Goal: Task Accomplishment & Management: Use online tool/utility

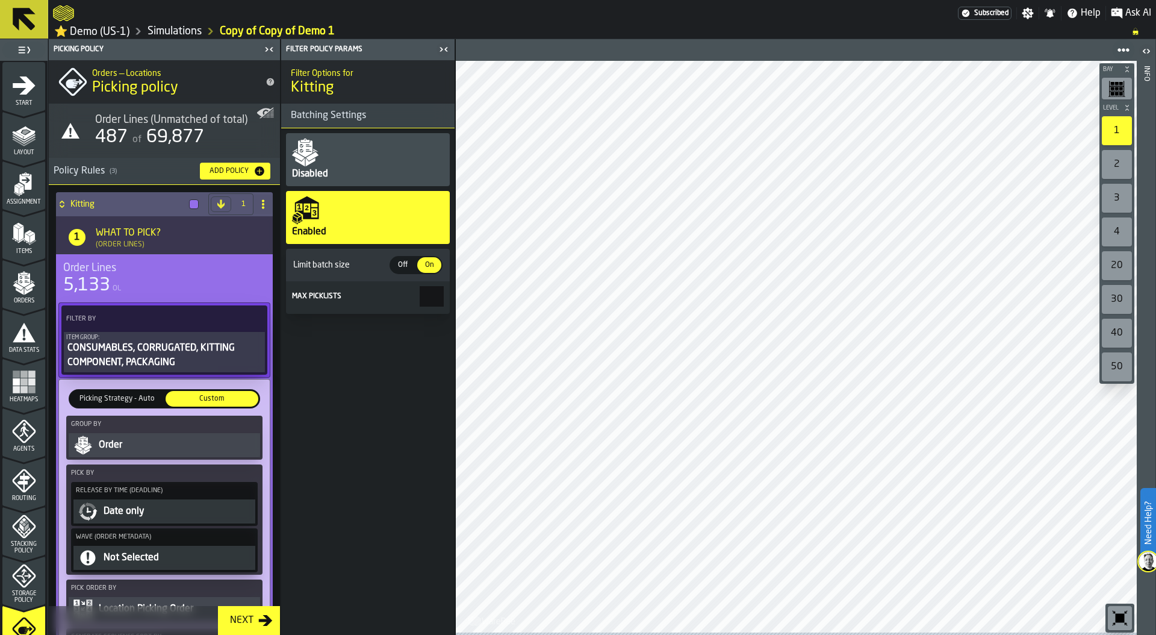
scroll to position [434, 0]
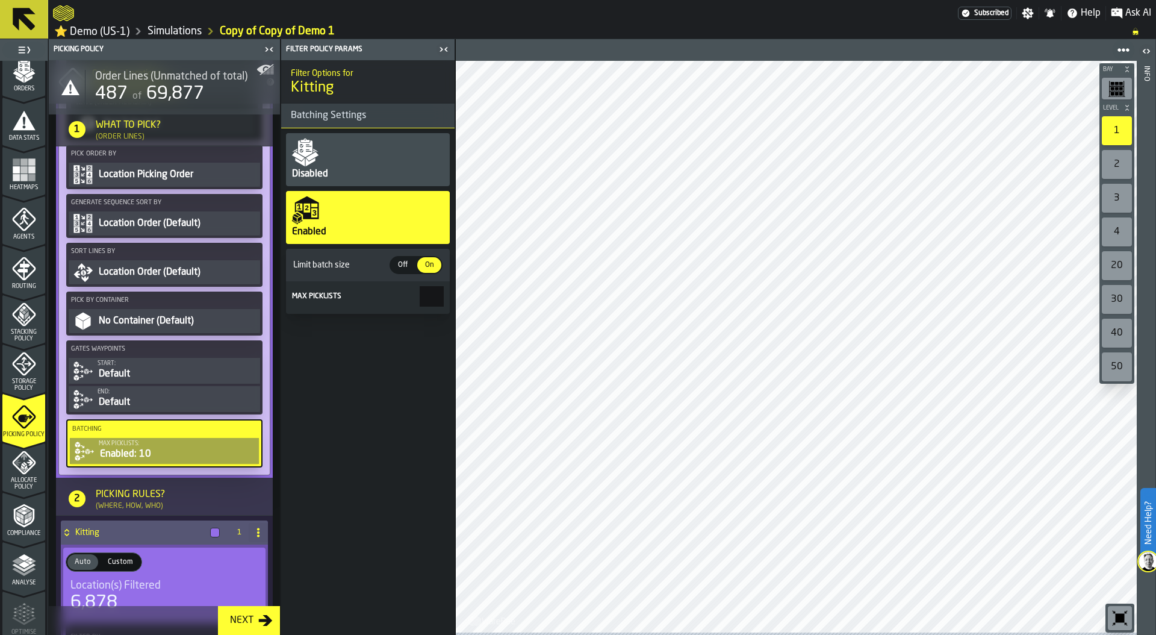
click at [170, 31] on link "Simulations" at bounding box center [175, 31] width 54 height 13
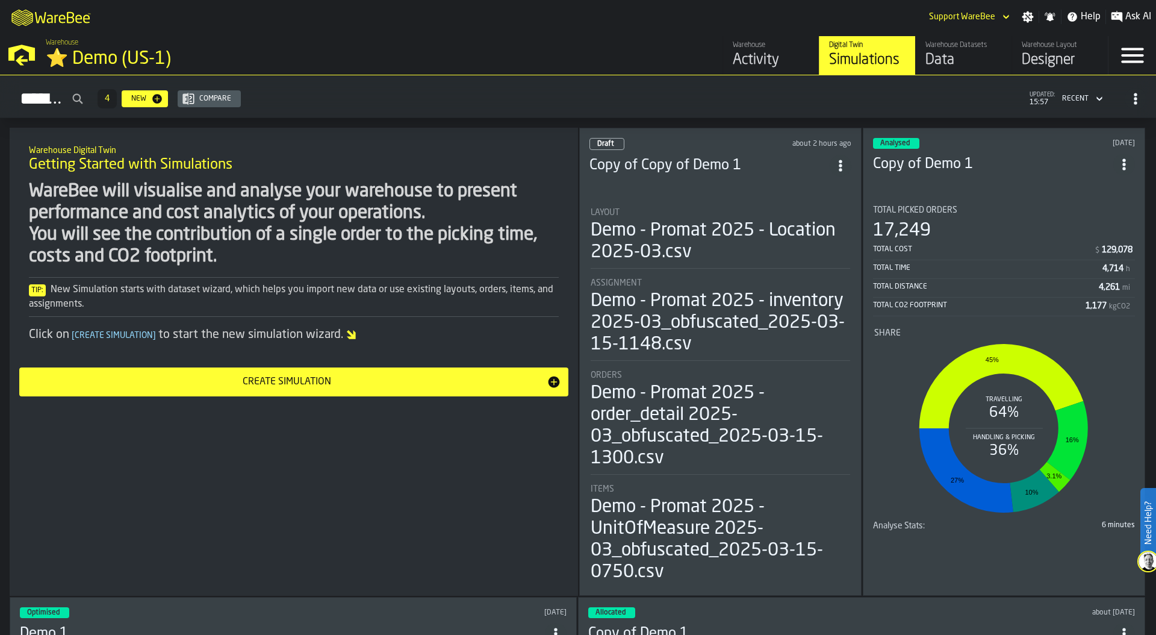
click at [20, 57] on polygon "button-toggle-Open —> Warehouse Menu" at bounding box center [22, 60] width 12 height 10
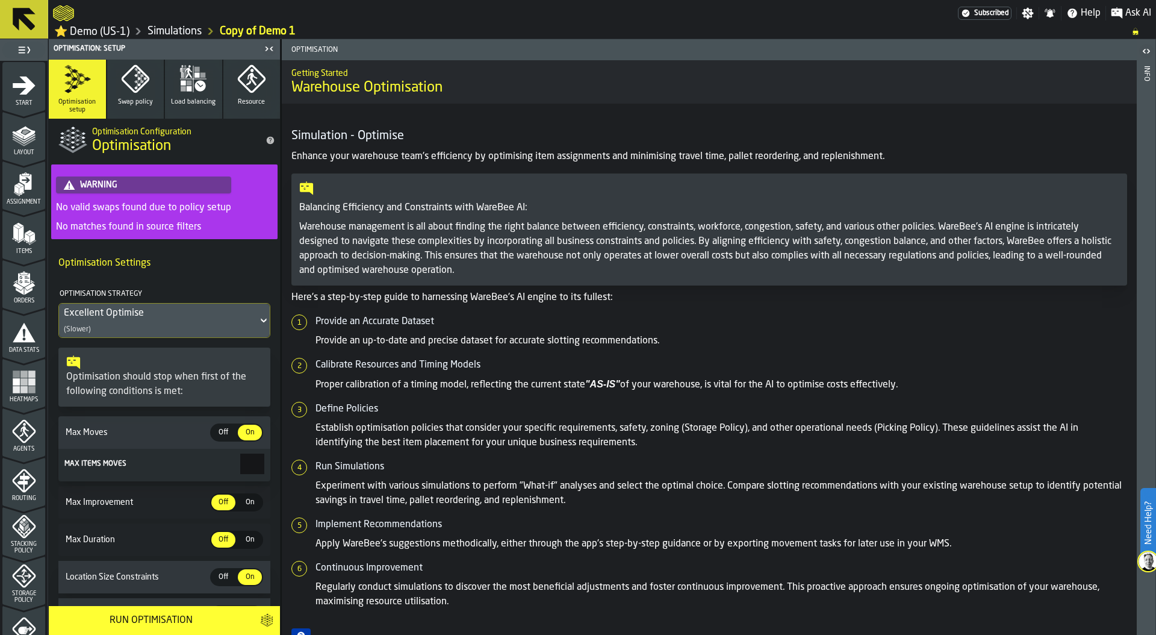
scroll to position [252, 0]
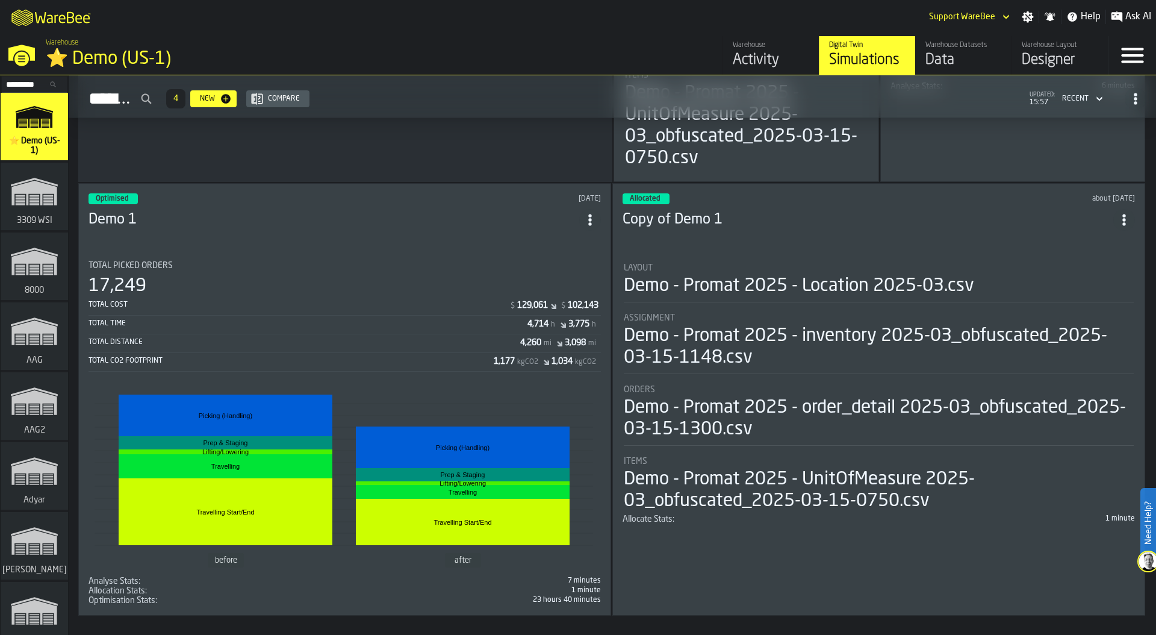
scroll to position [445, 0]
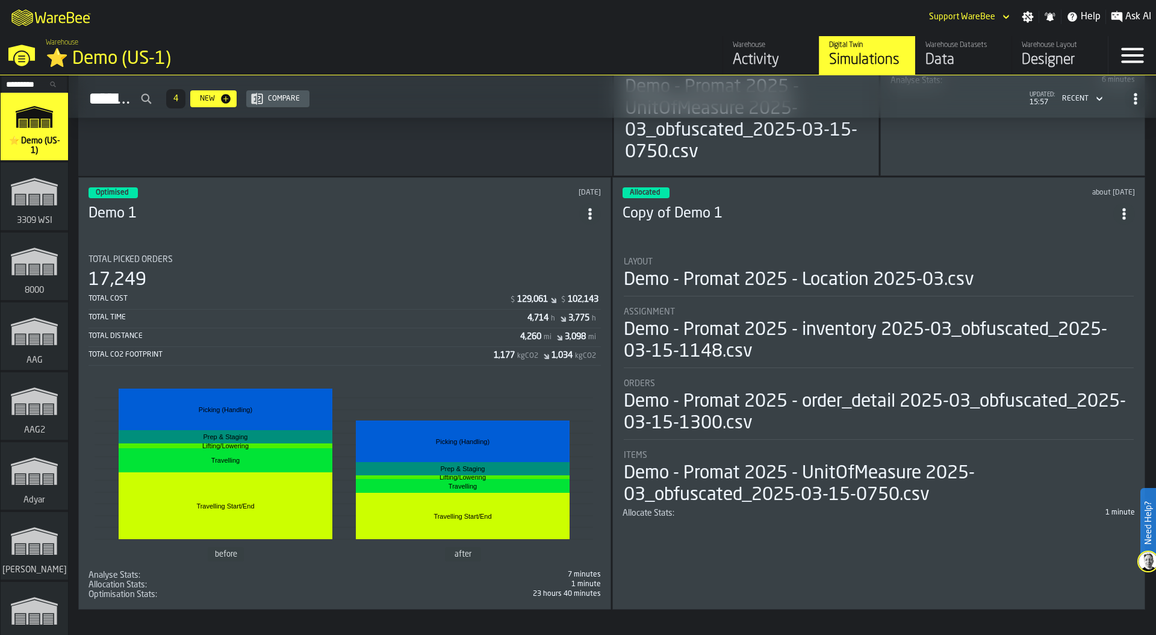
click at [330, 325] on div "Total Time 4,714 h 3,775 h" at bounding box center [345, 319] width 512 height 17
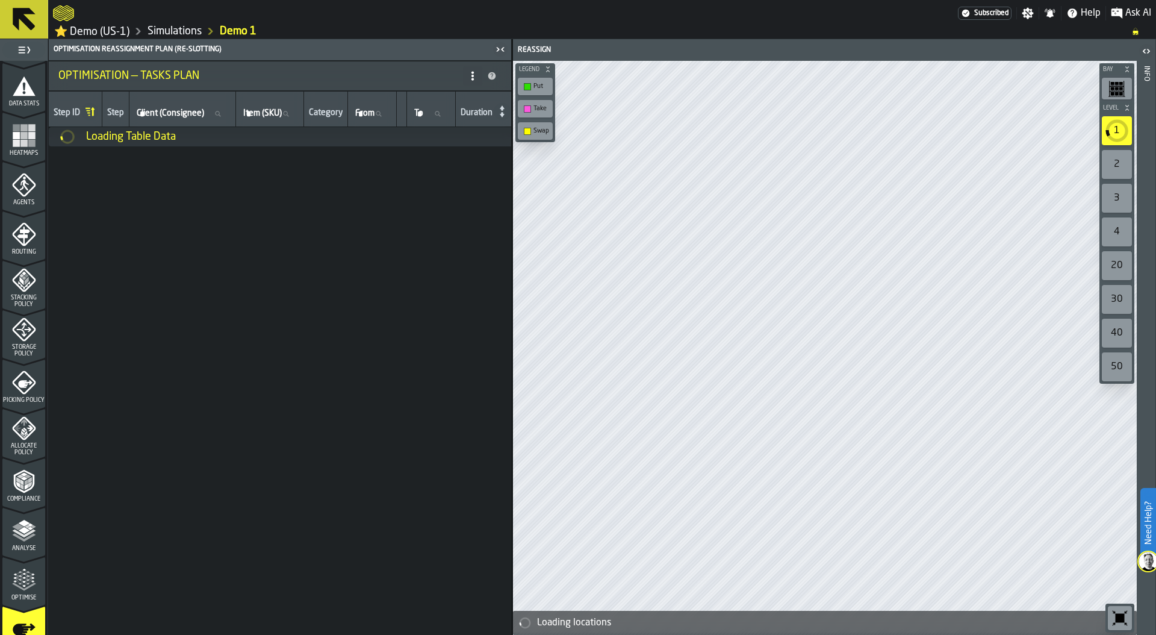
scroll to position [294, 0]
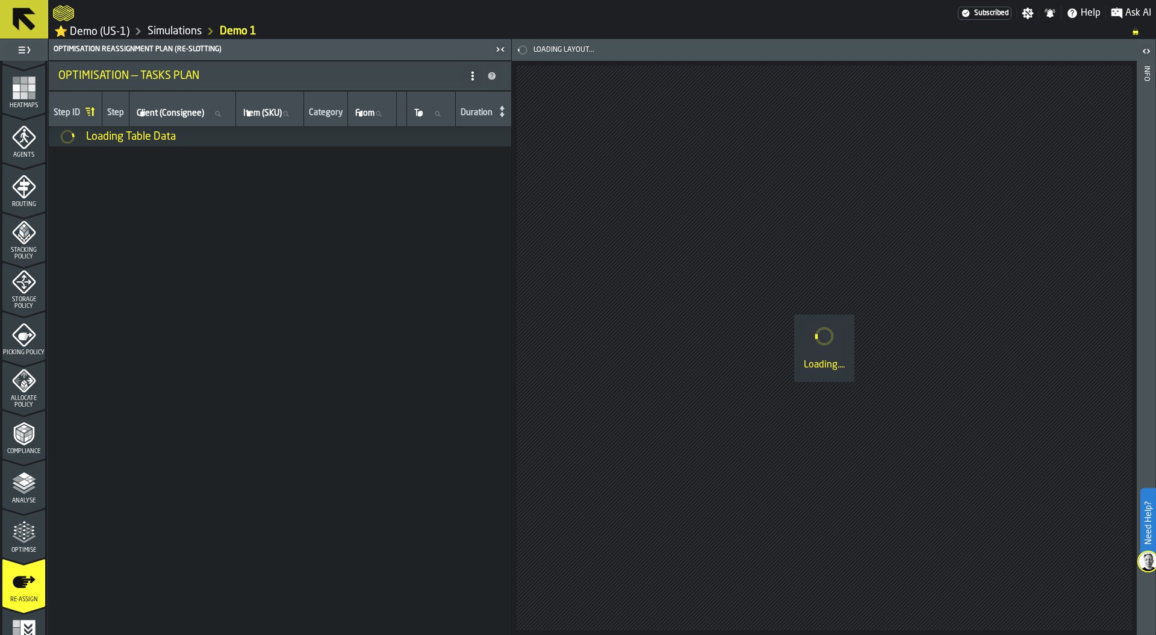
click at [21, 546] on div "Optimise" at bounding box center [23, 536] width 43 height 33
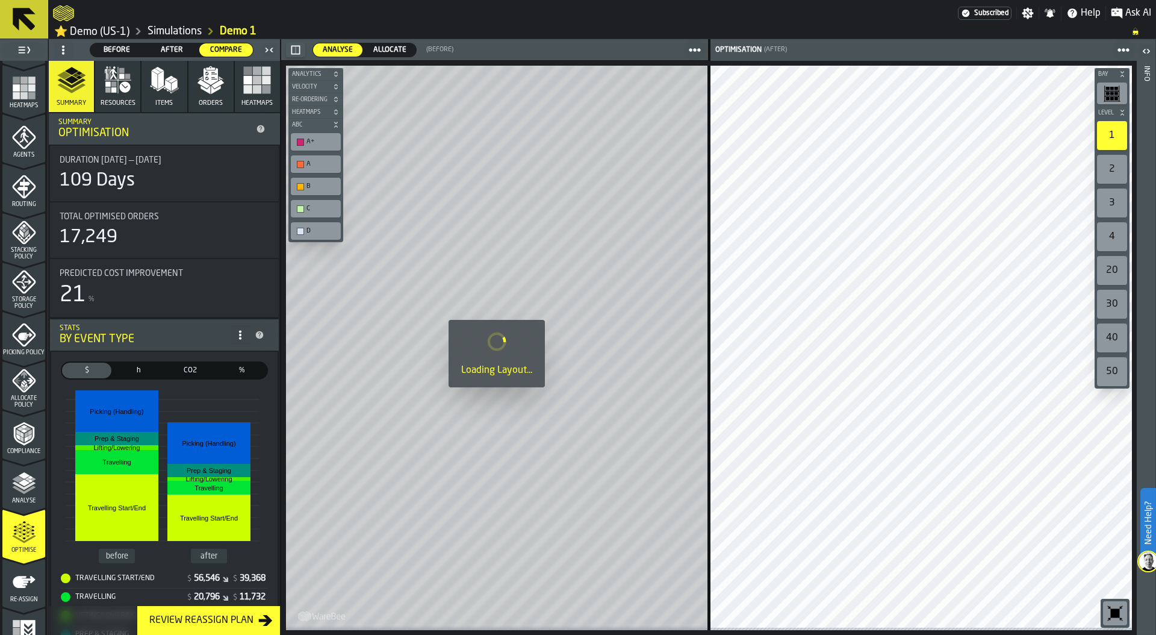
click at [163, 32] on link "Simulations" at bounding box center [175, 31] width 54 height 13
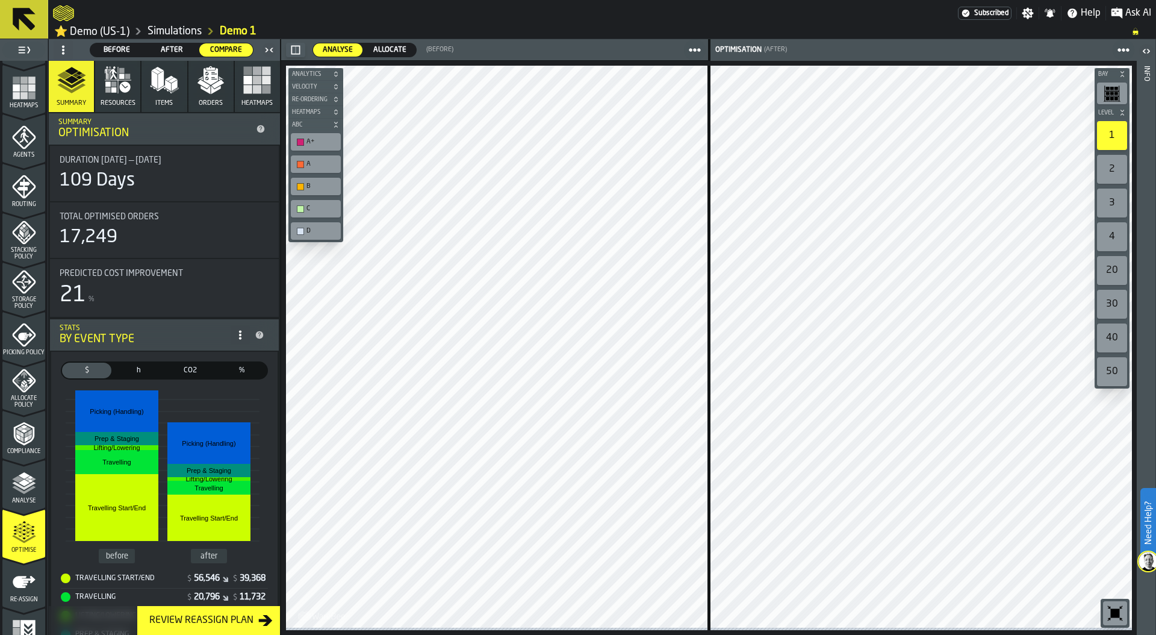
click at [172, 29] on link "Simulations" at bounding box center [175, 31] width 54 height 13
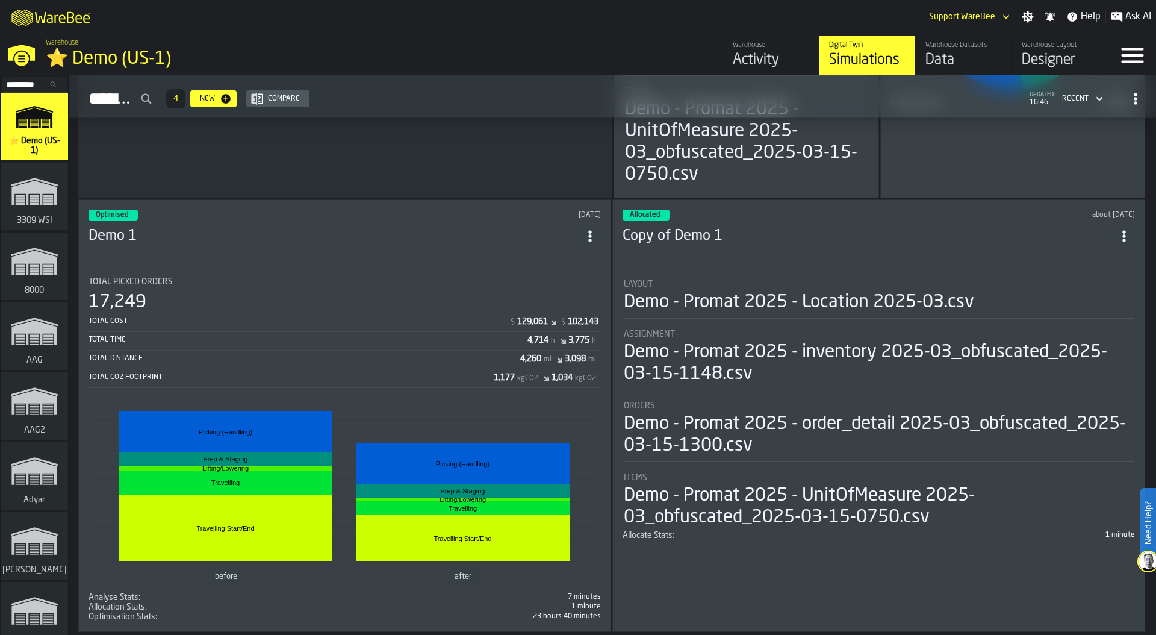
scroll to position [445, 0]
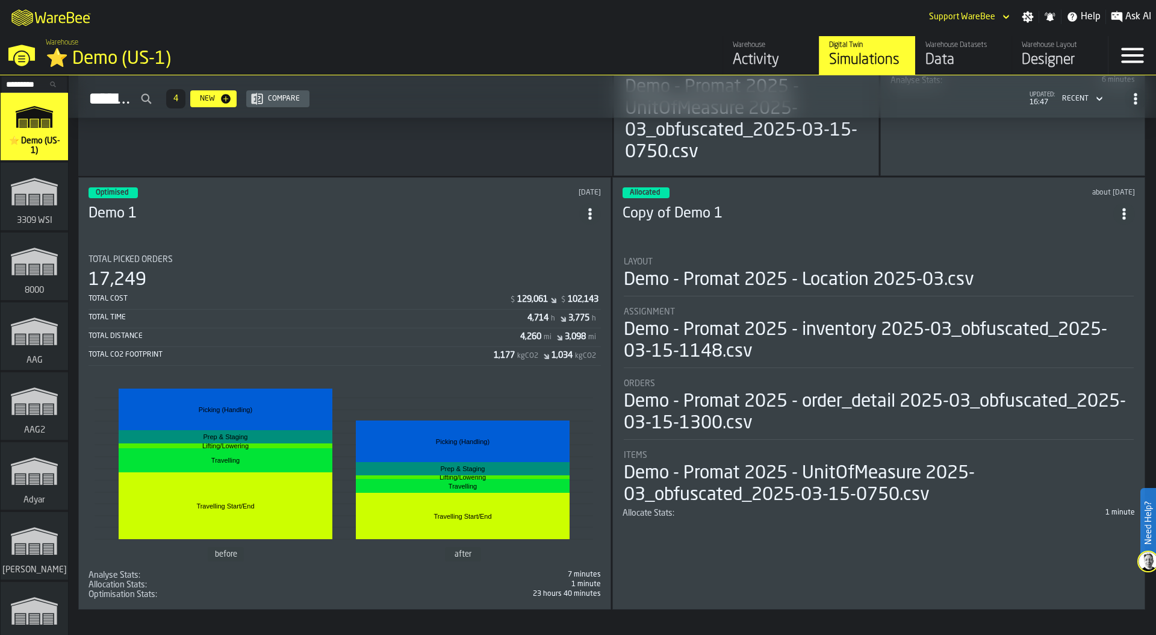
click at [383, 311] on div "Total Time 4,714 h 3,775 h" at bounding box center [345, 319] width 512 height 17
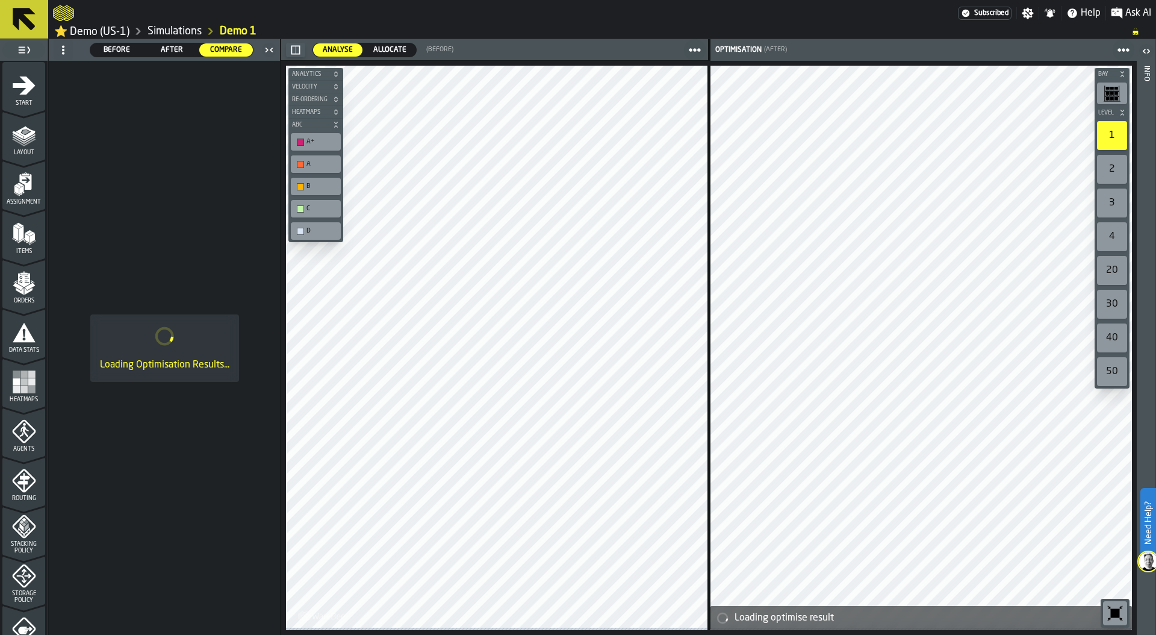
click at [119, 48] on span "Before" at bounding box center [117, 50] width 44 height 11
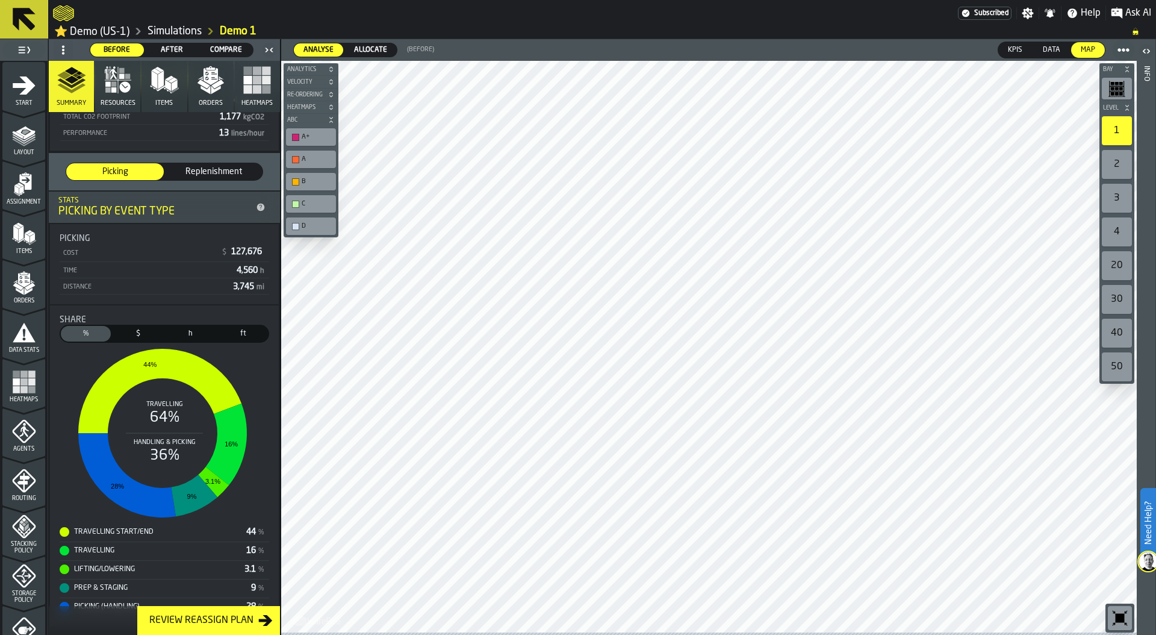
scroll to position [176, 0]
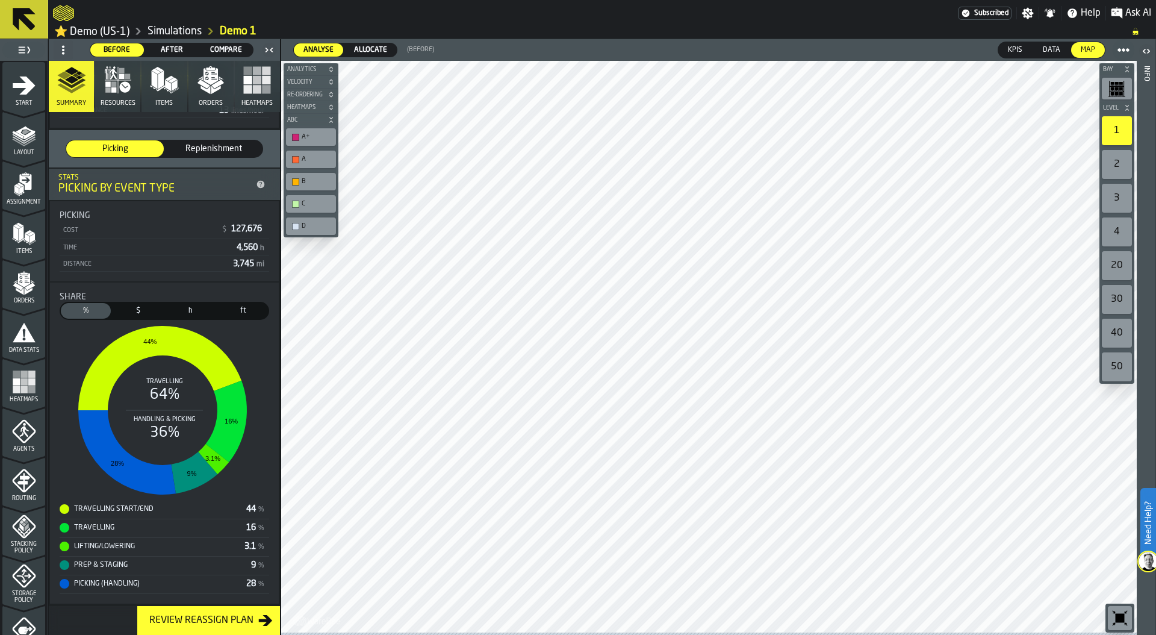
click at [209, 84] on icon "button" at bounding box center [211, 76] width 14 height 17
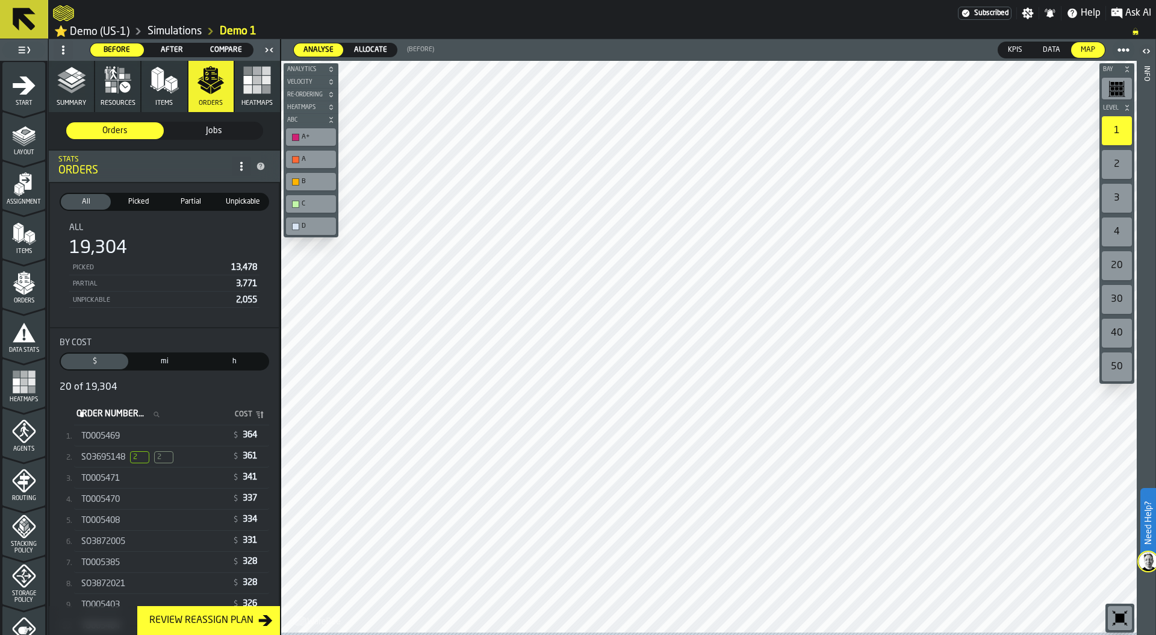
click at [183, 459] on div "SO3695148 2 2" at bounding box center [153, 457] width 145 height 12
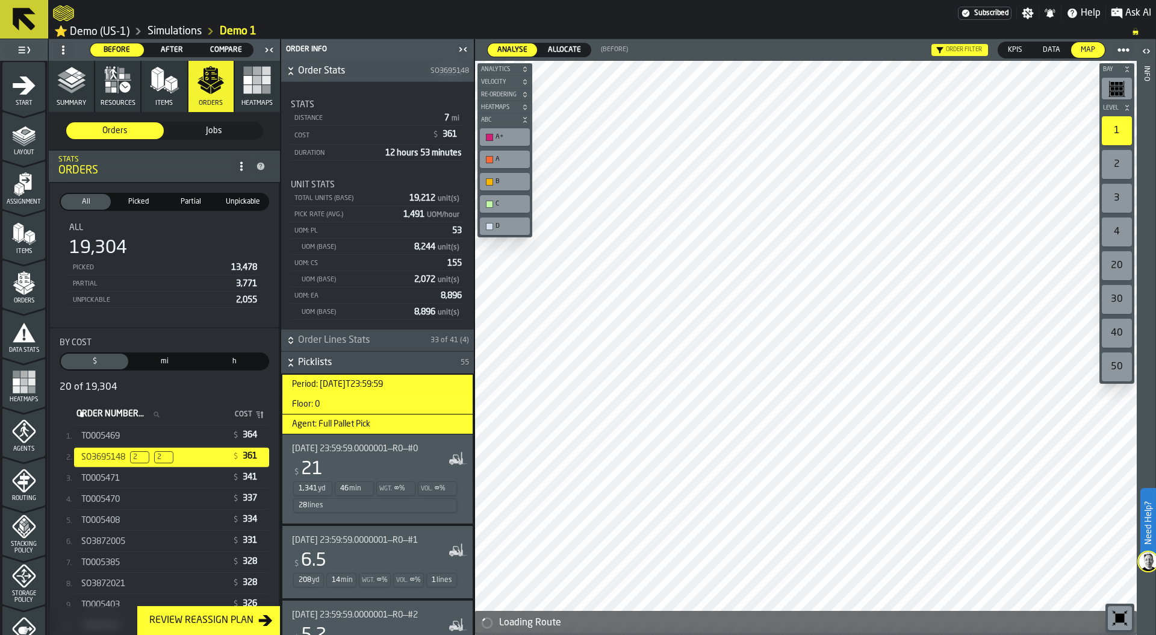
scroll to position [217, 0]
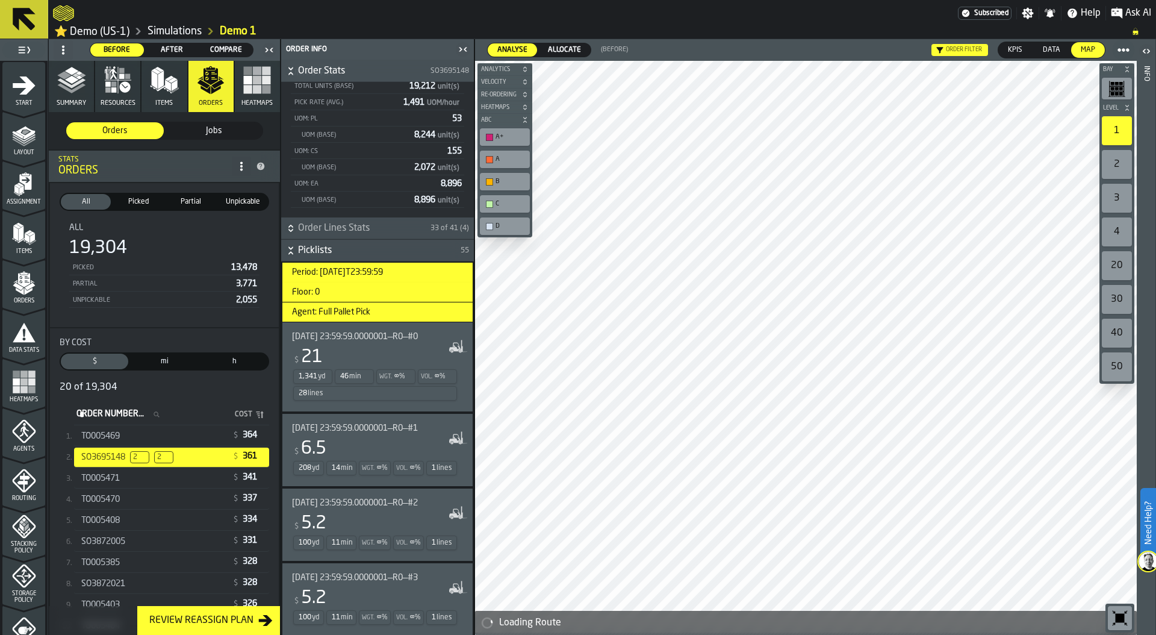
click at [392, 370] on div "1,341 yd 46 min Wgt. ∞ % Vol. ∞ % 28 lines" at bounding box center [375, 385] width 166 height 34
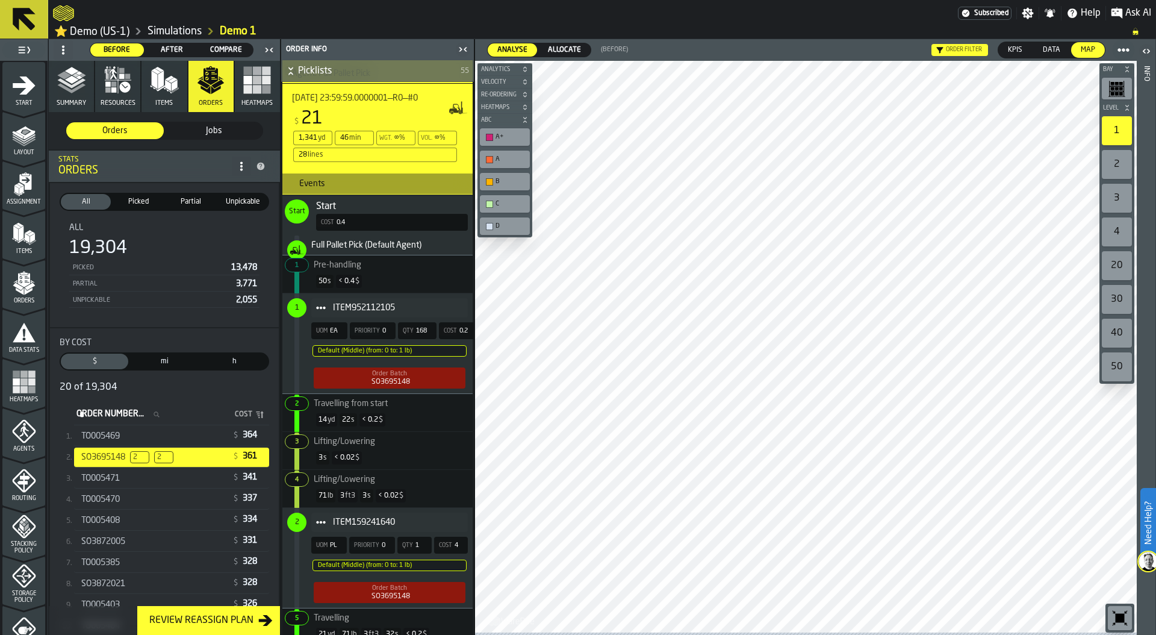
scroll to position [476, 0]
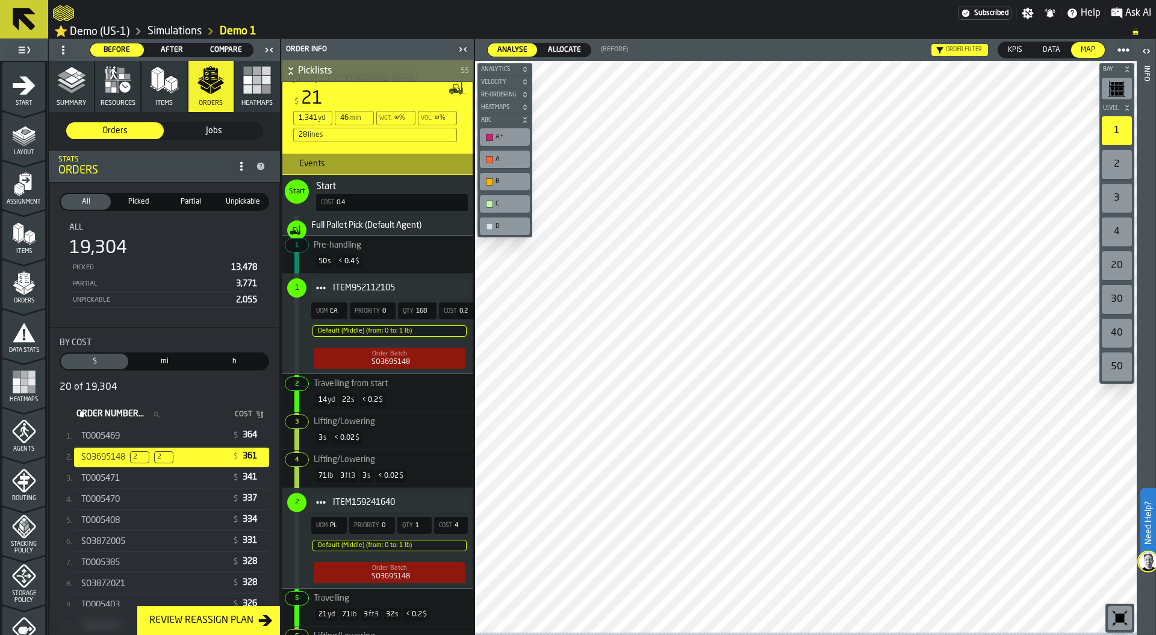
click at [112, 93] on icon "button" at bounding box center [113, 89] width 5 height 5
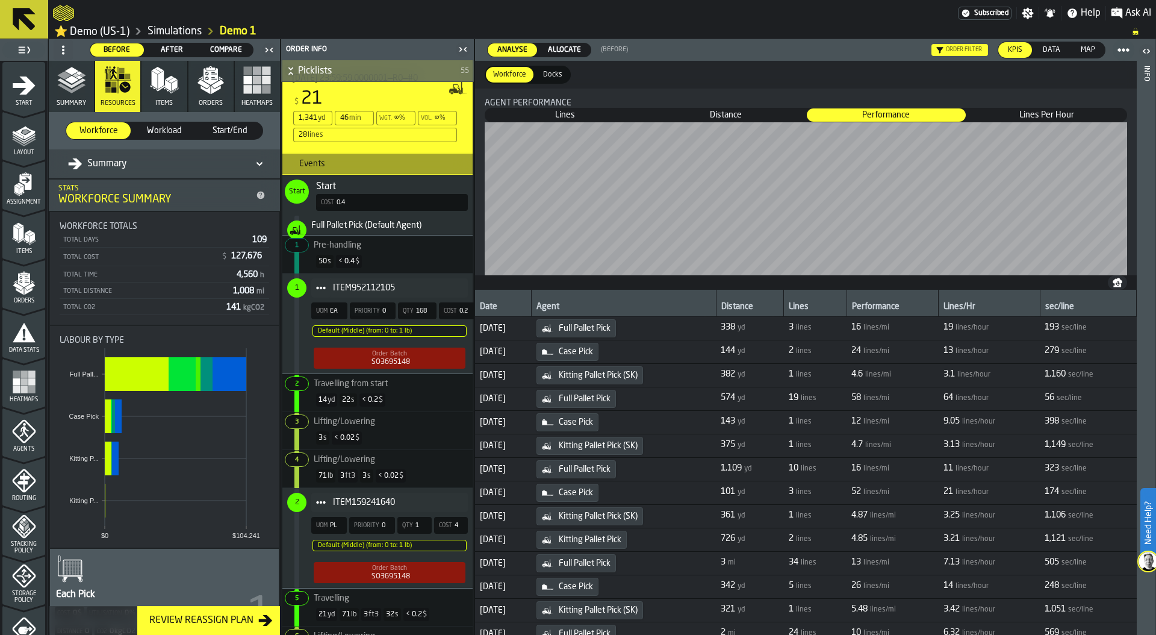
click at [138, 167] on div "Summary" at bounding box center [158, 164] width 181 height 14
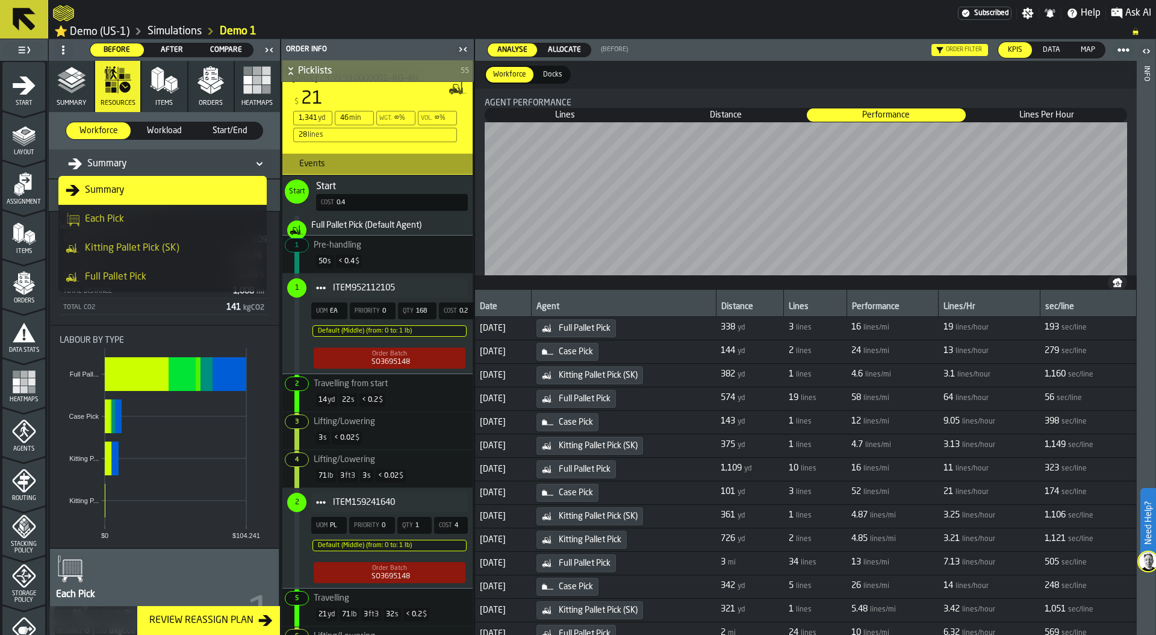
click at [157, 272] on div "Full Pallet Pick" at bounding box center [163, 277] width 194 height 14
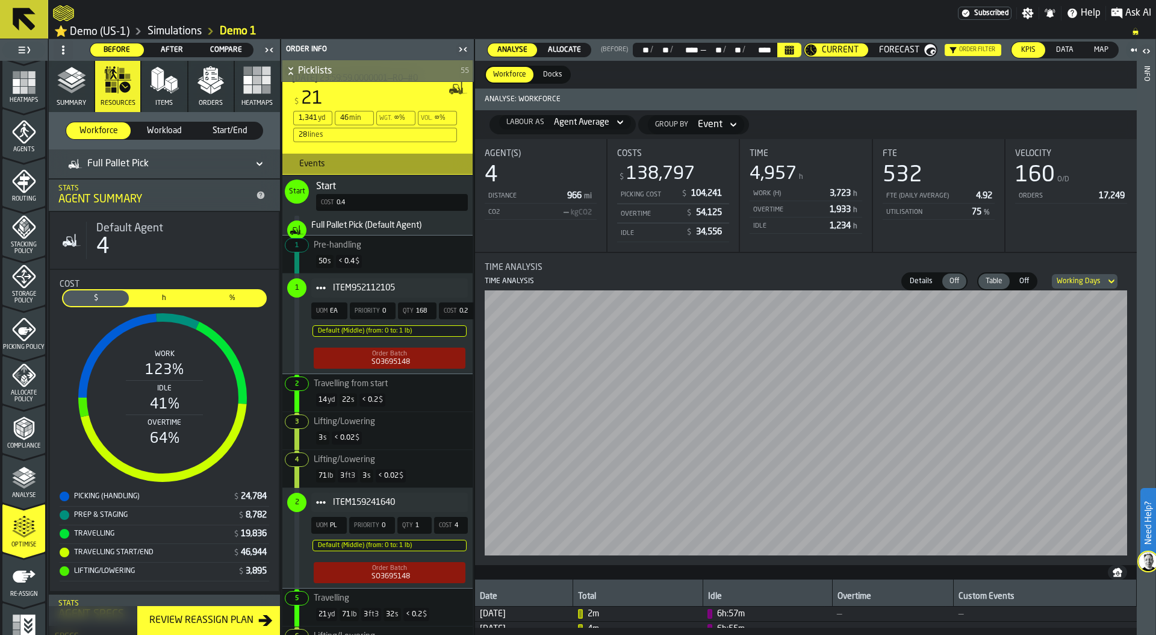
scroll to position [317, 0]
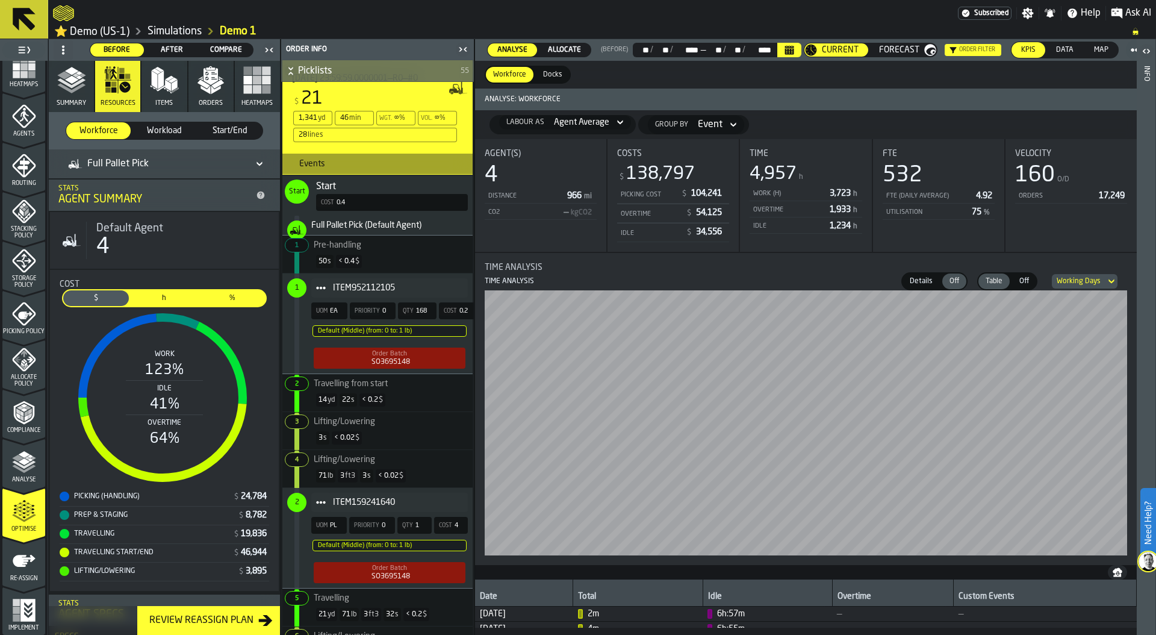
click at [71, 78] on icon "button" at bounding box center [71, 80] width 29 height 29
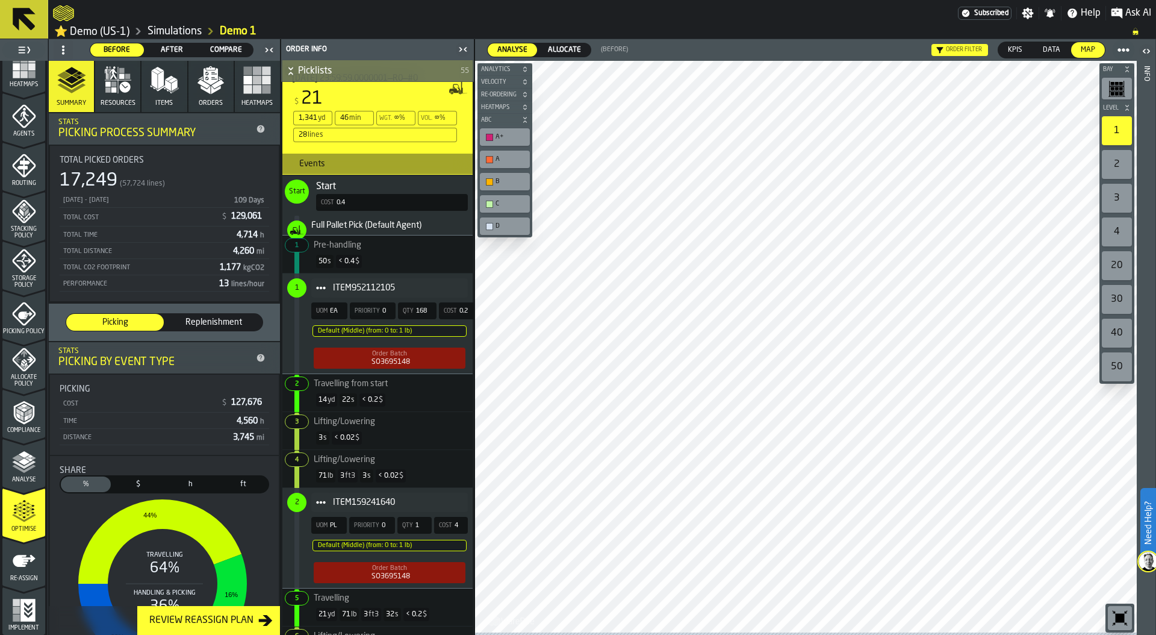
click at [226, 49] on span "Compare" at bounding box center [226, 50] width 44 height 11
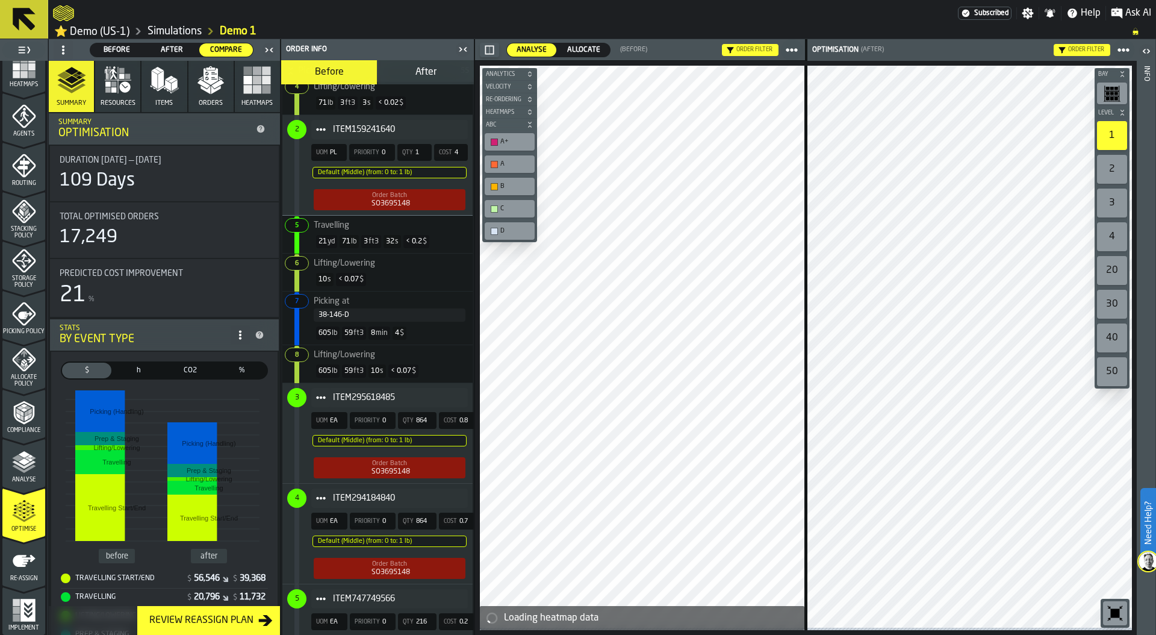
scroll to position [79, 0]
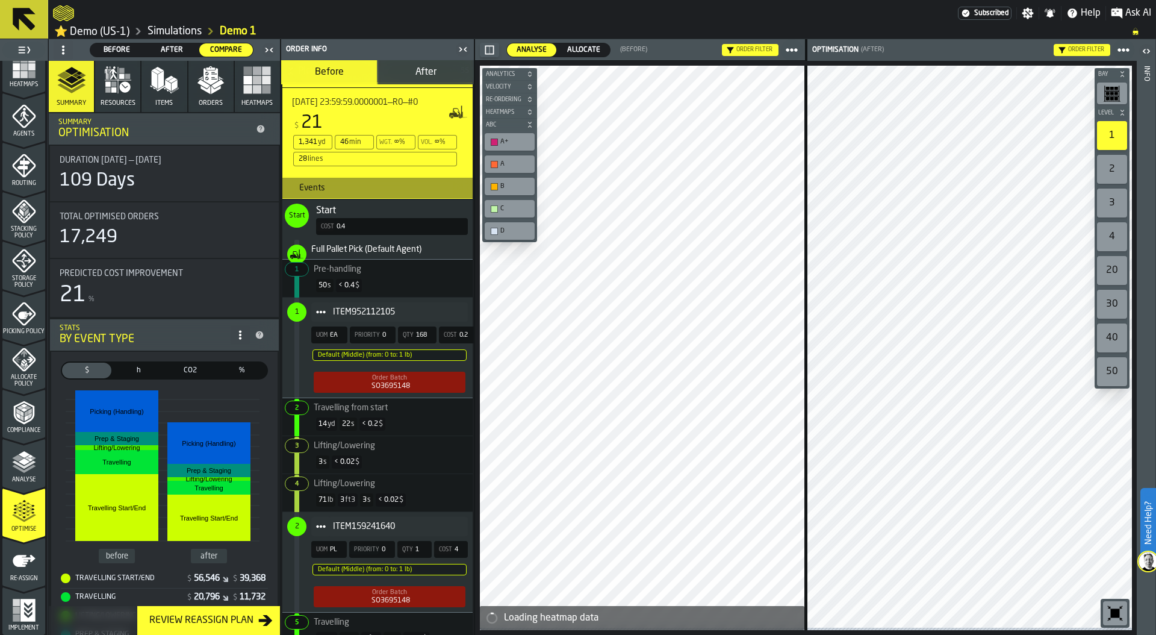
click at [0, 0] on icon at bounding box center [0, 0] width 0 height 0
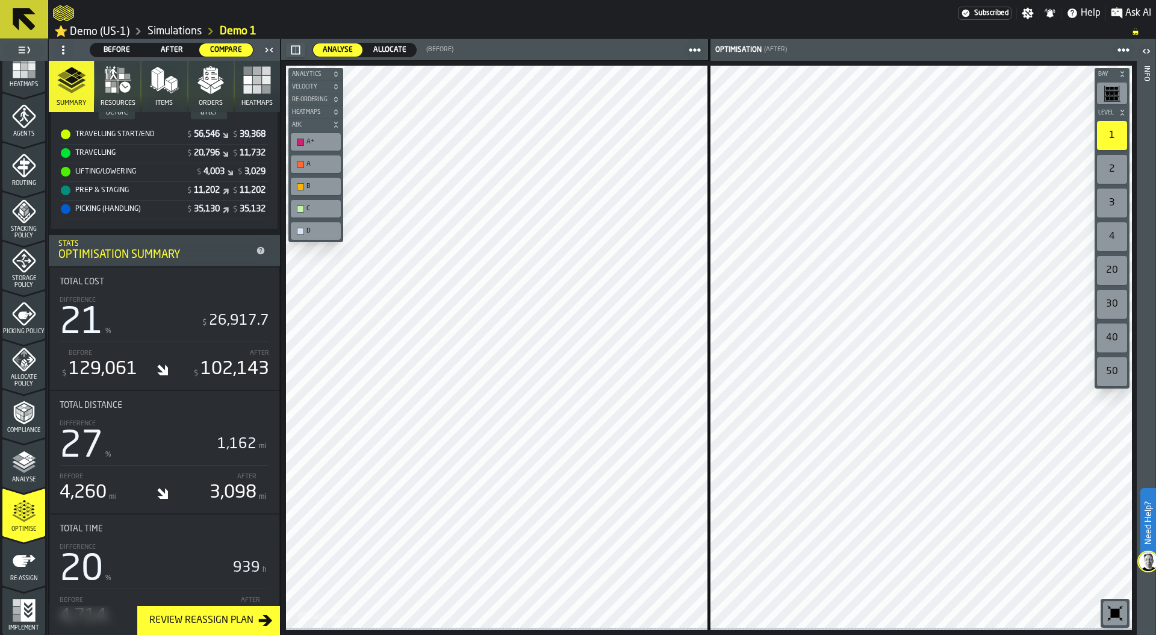
scroll to position [473, 0]
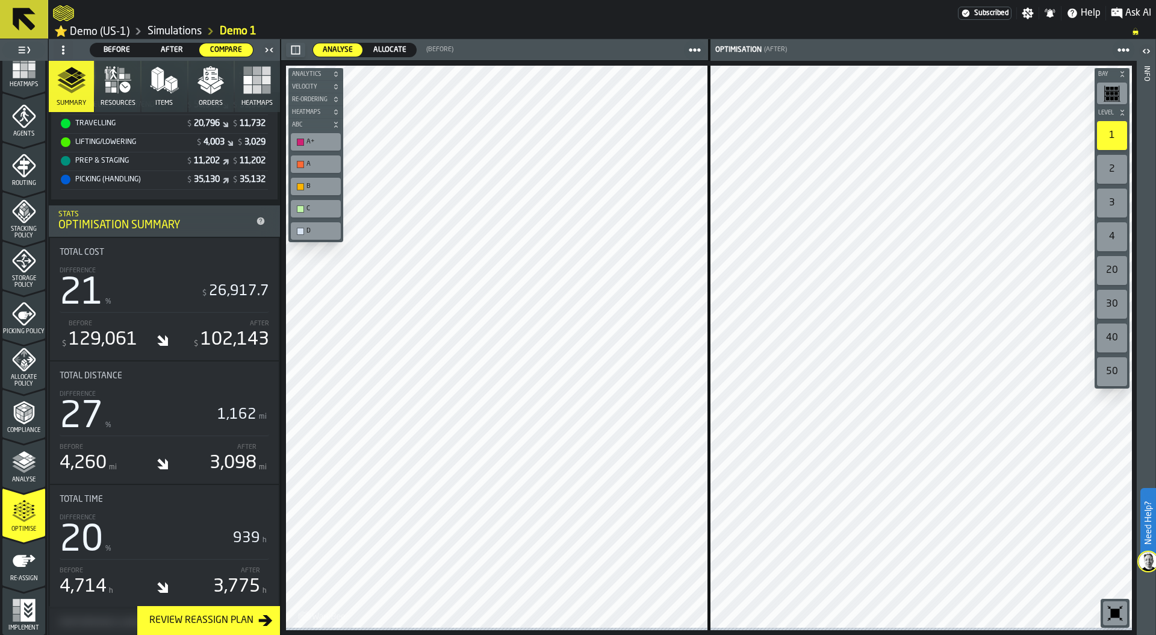
click at [24, 569] on icon "menu Re-assign" at bounding box center [24, 561] width 24 height 24
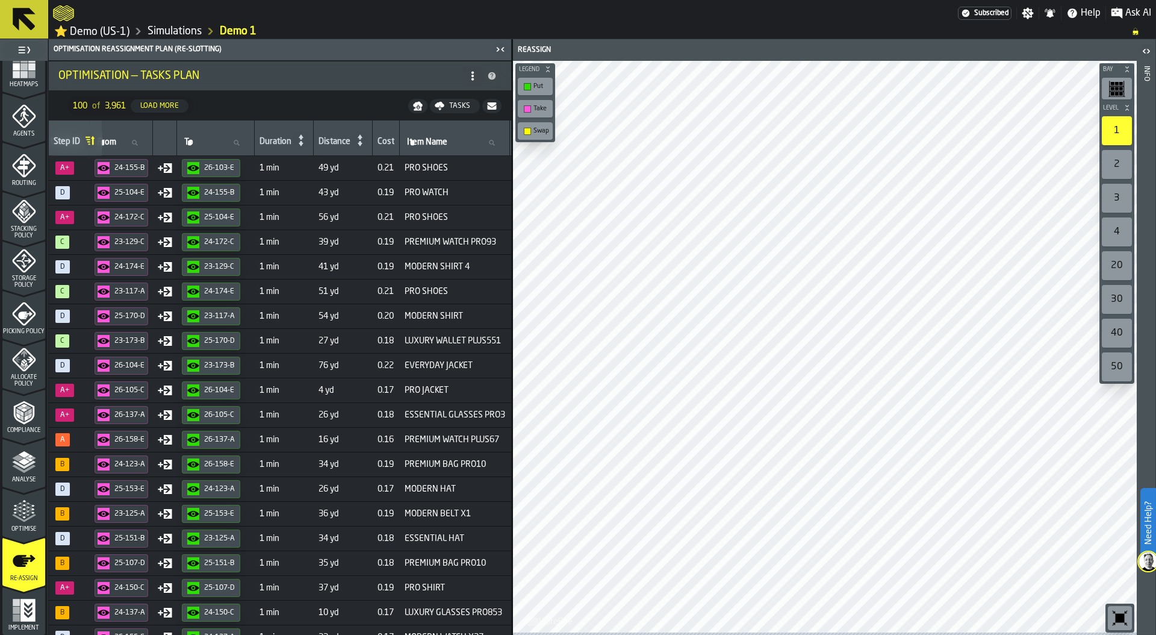
scroll to position [0, 396]
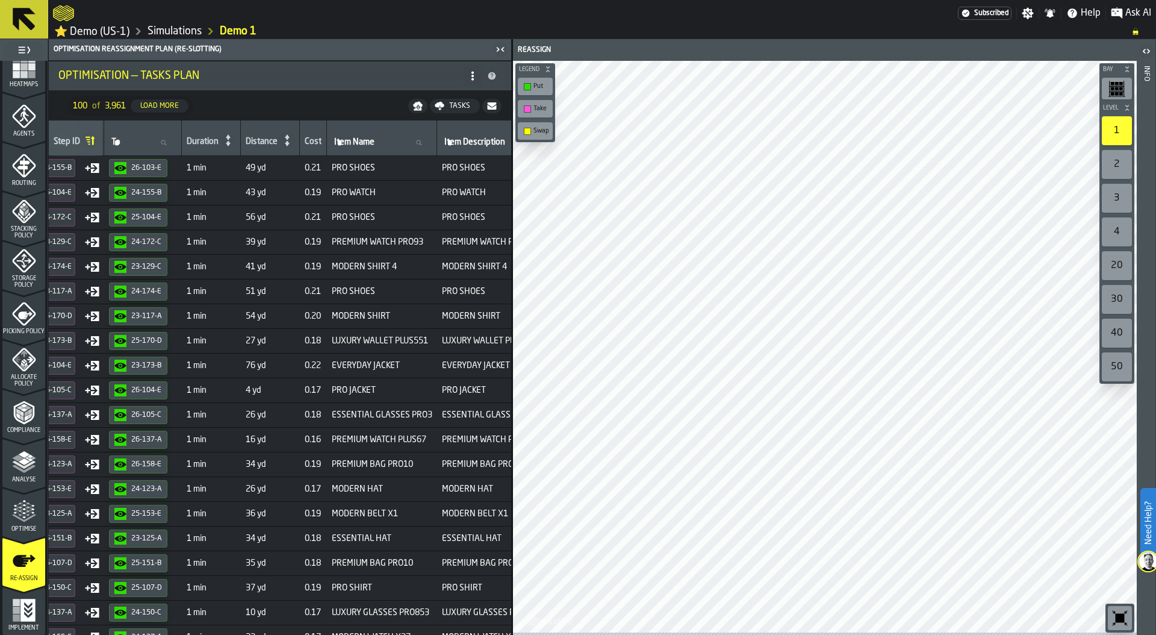
click at [34, 511] on div "Optimise" at bounding box center [23, 515] width 43 height 33
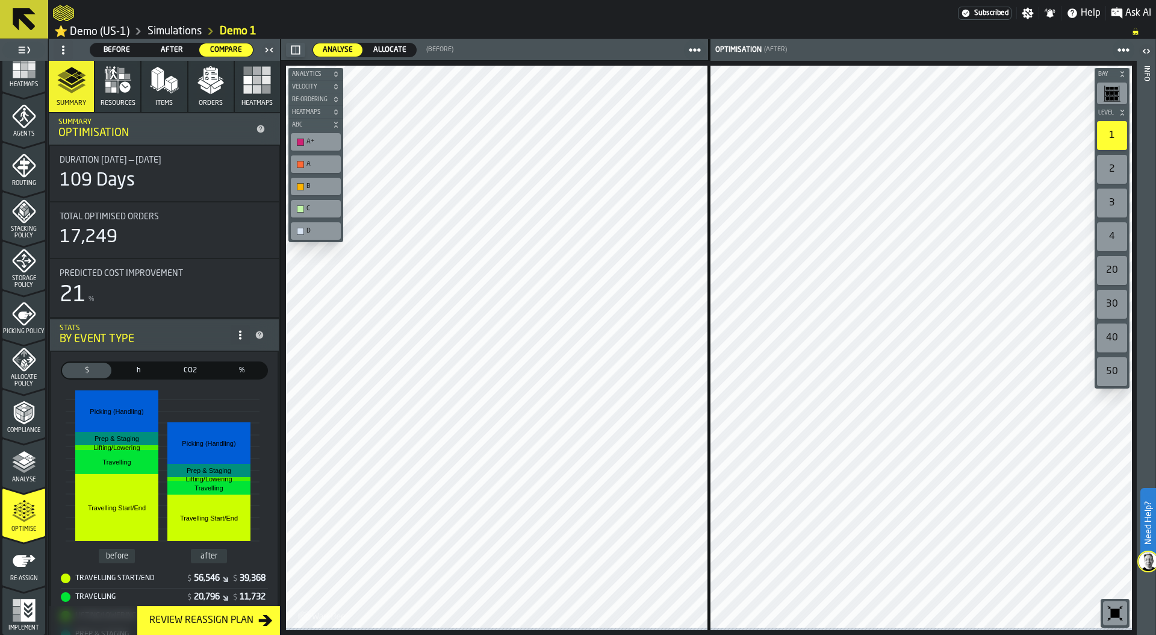
click at [1114, 611] on icon "button-toolbar-undefined" at bounding box center [1115, 613] width 9 height 9
click at [27, 328] on span "Picking Policy" at bounding box center [23, 331] width 43 height 7
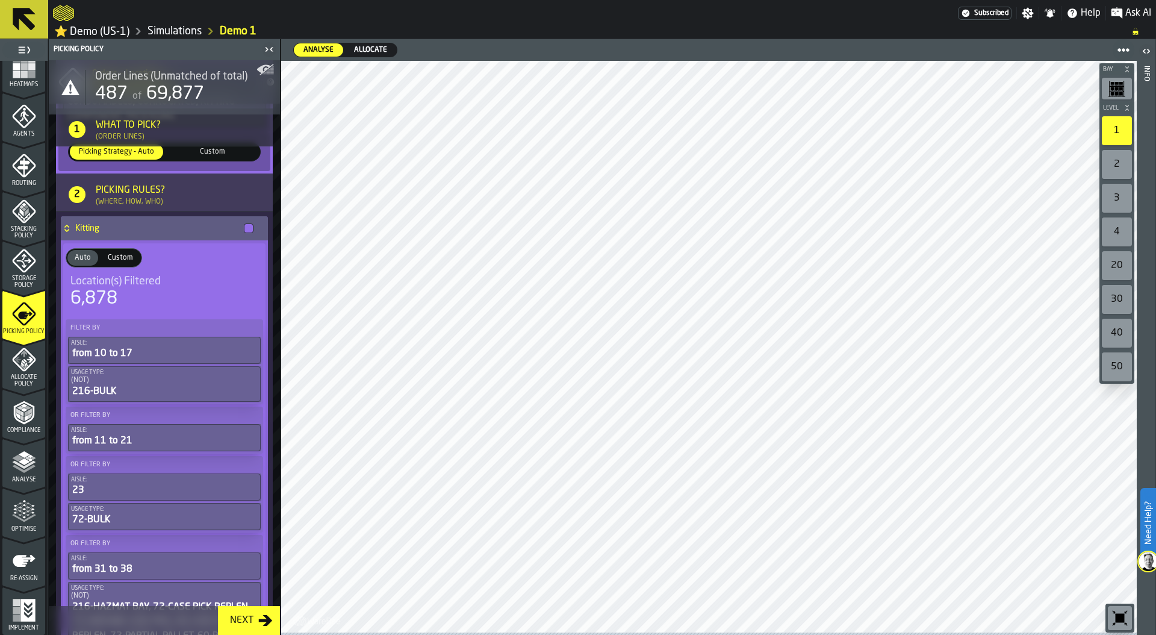
scroll to position [244, 0]
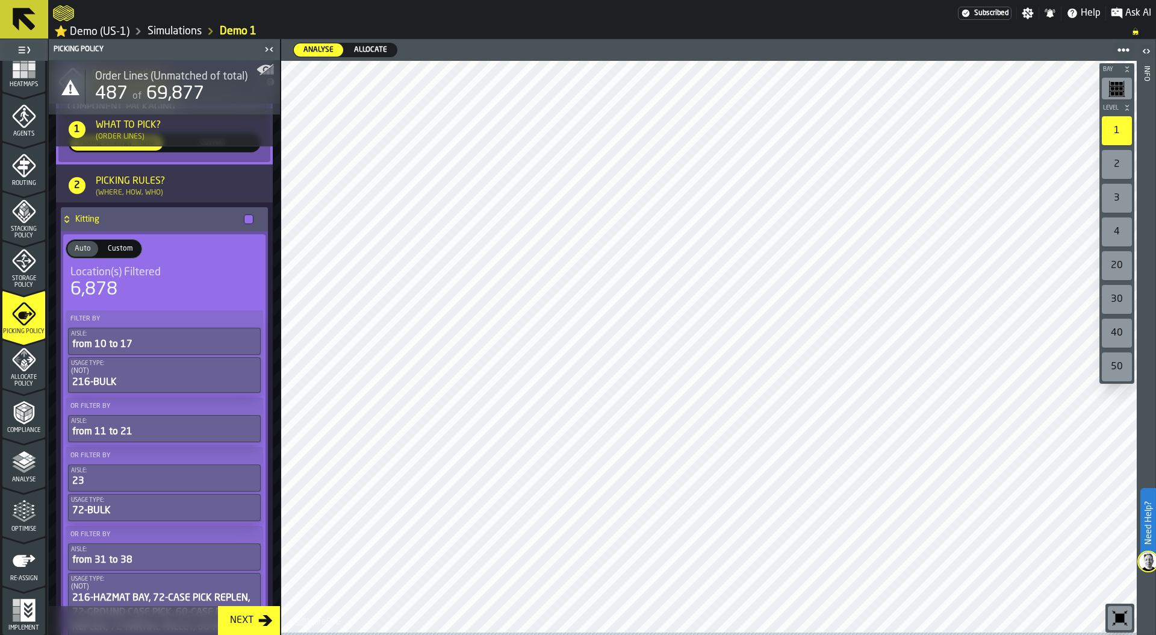
click at [27, 458] on polyline "menu Analyse" at bounding box center [27, 457] width 5 height 3
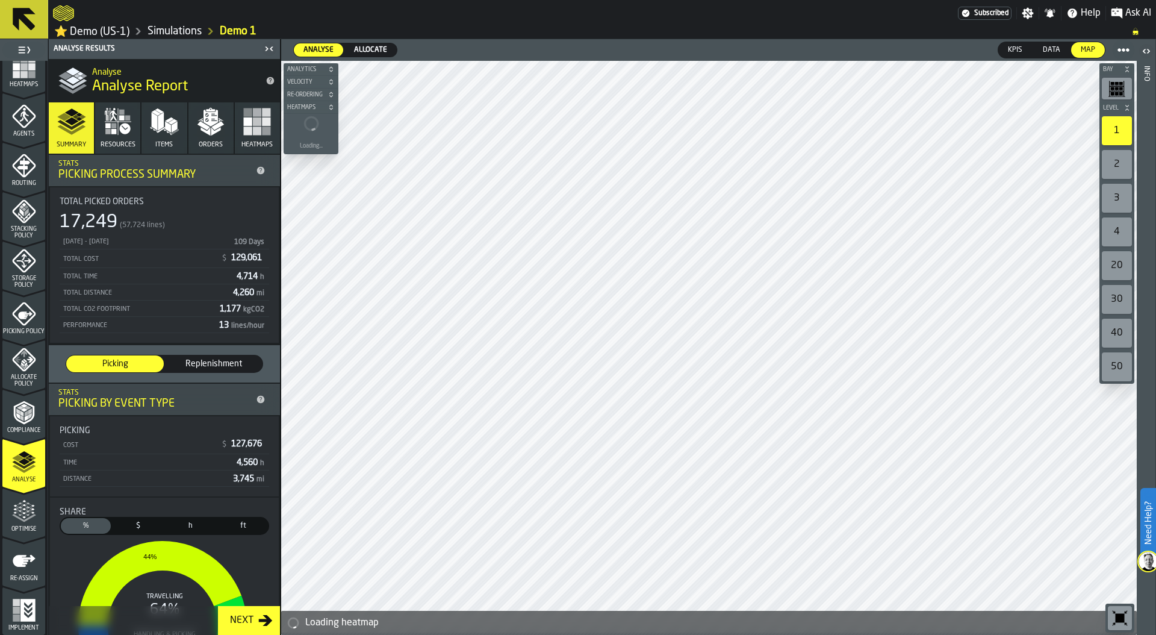
click at [169, 134] on icon "button" at bounding box center [164, 121] width 29 height 29
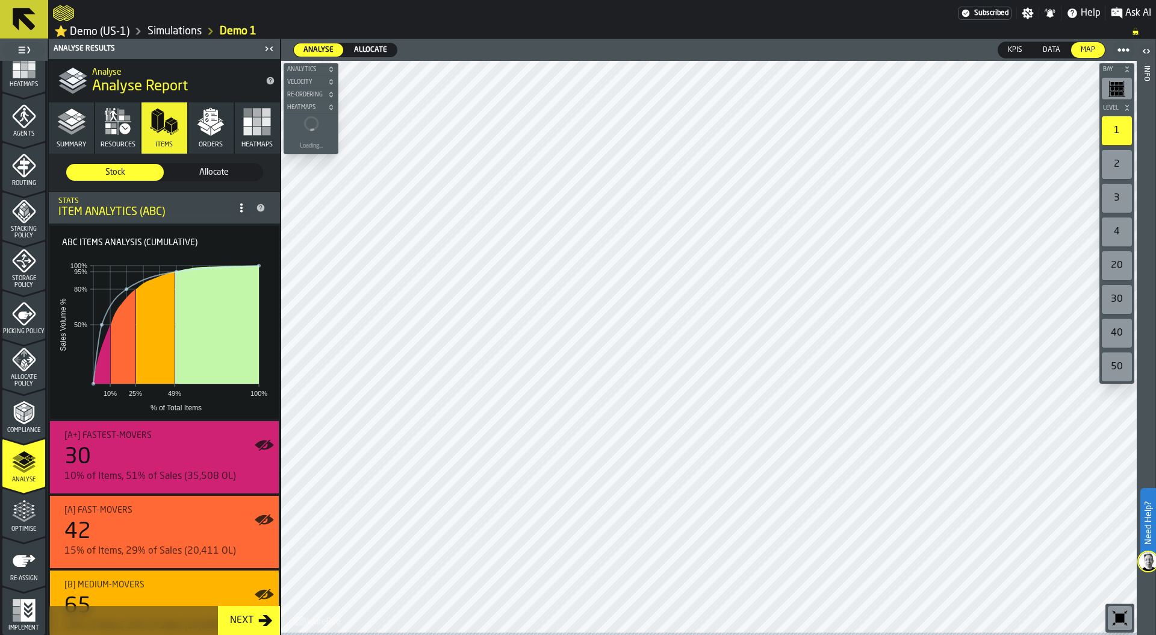
click at [261, 142] on button "Heatmaps" at bounding box center [257, 127] width 45 height 51
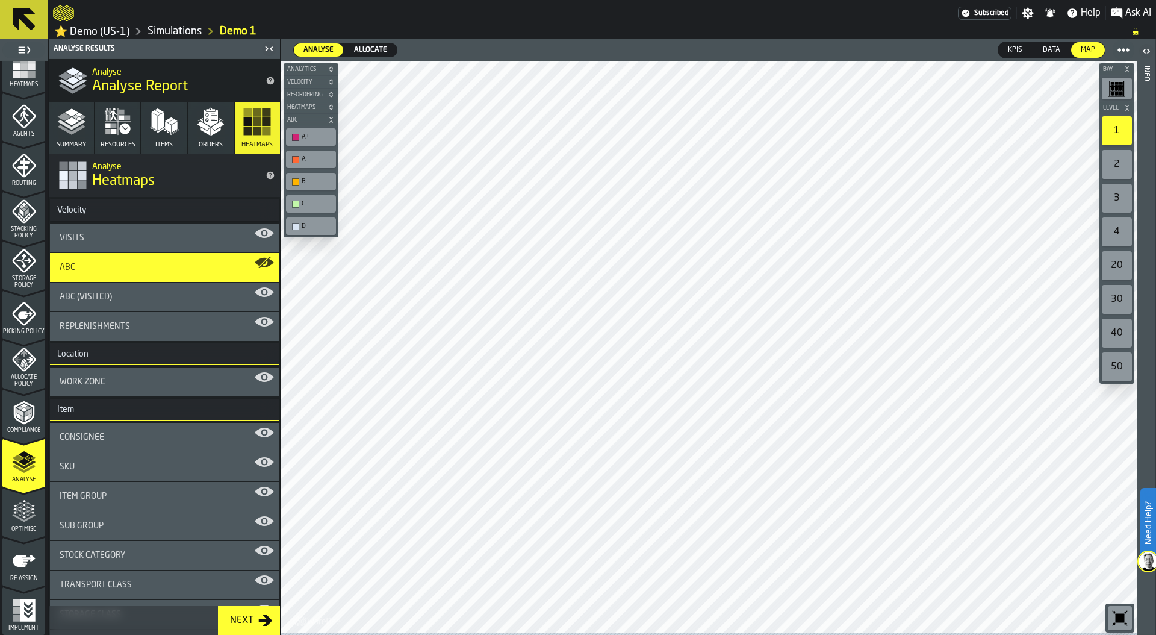
click at [20, 528] on span "Optimise" at bounding box center [23, 529] width 43 height 7
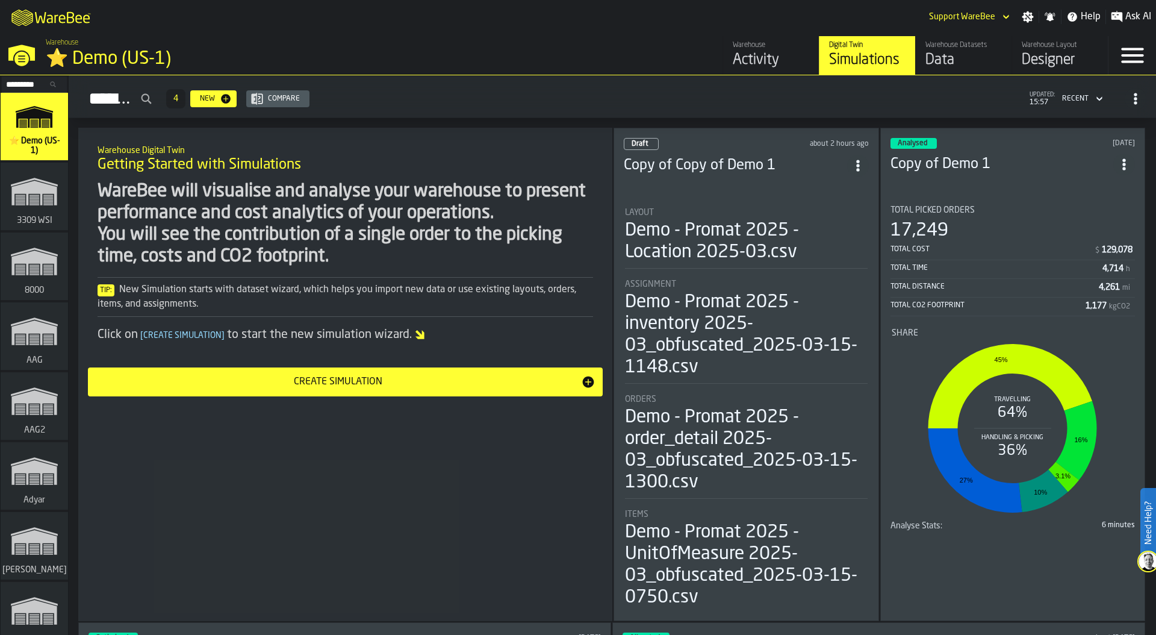
click at [767, 66] on div "Activity" at bounding box center [771, 60] width 76 height 19
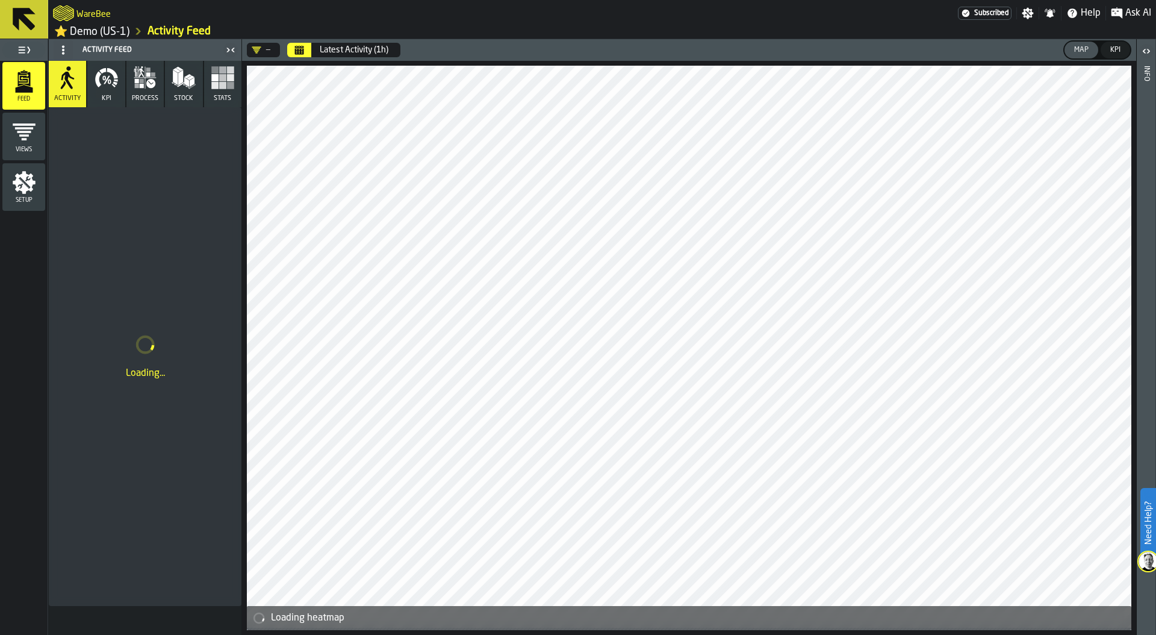
click at [106, 90] on icon "button" at bounding box center [107, 78] width 24 height 24
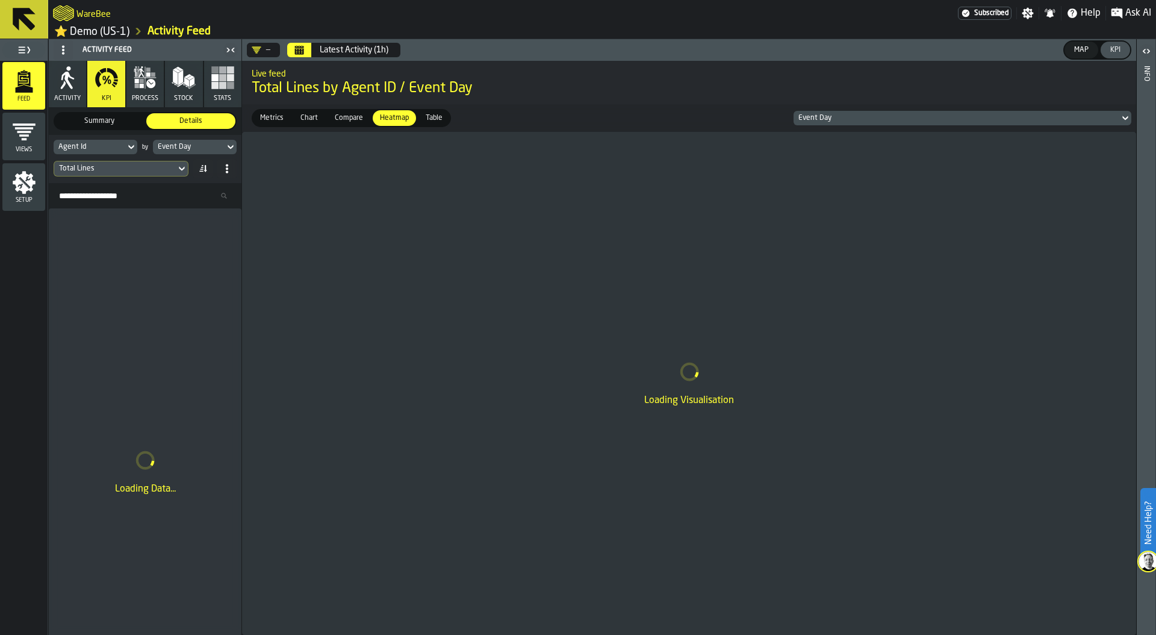
click at [305, 53] on button "Calendar" at bounding box center [299, 50] width 24 height 14
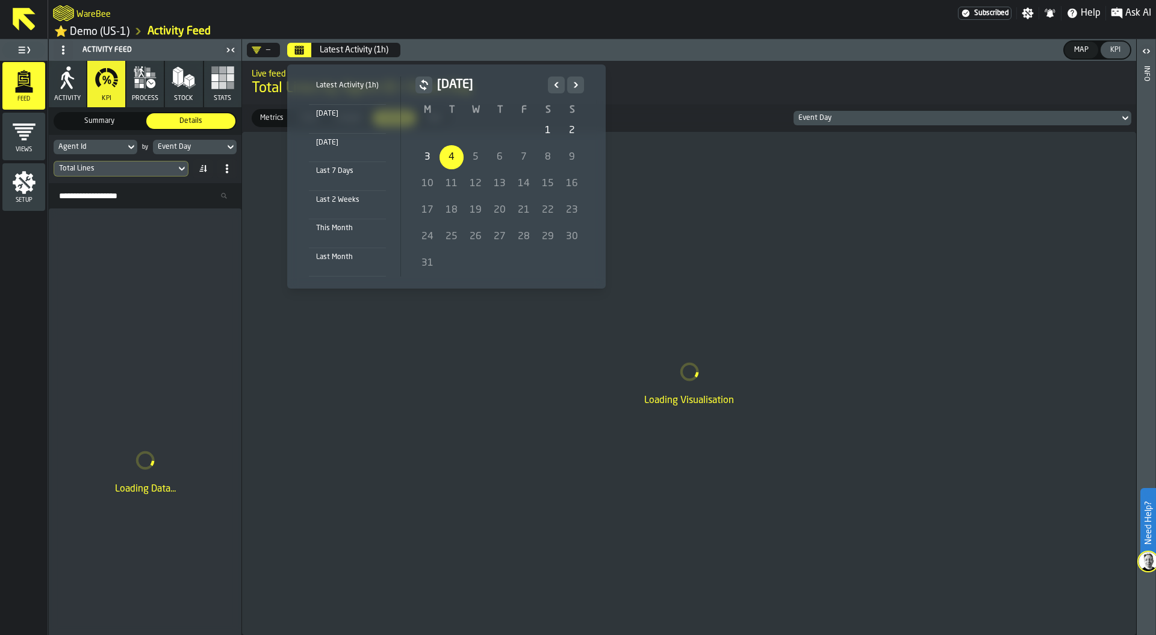
click at [555, 85] on icon "Previous" at bounding box center [556, 85] width 12 height 14
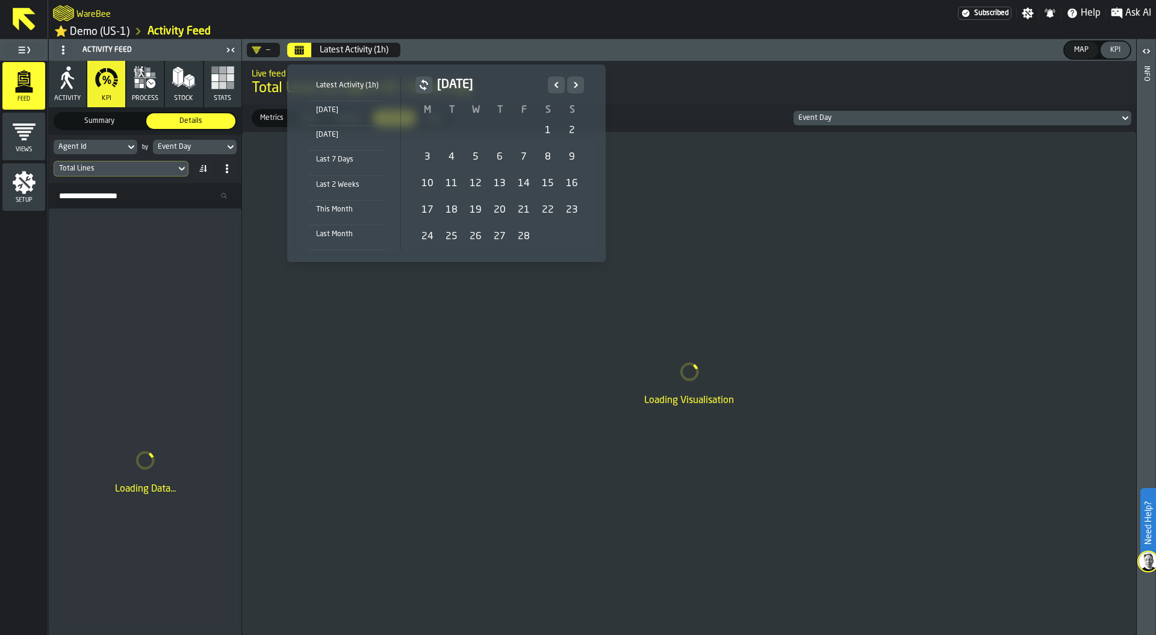
click at [544, 128] on div "1" at bounding box center [548, 131] width 24 height 24
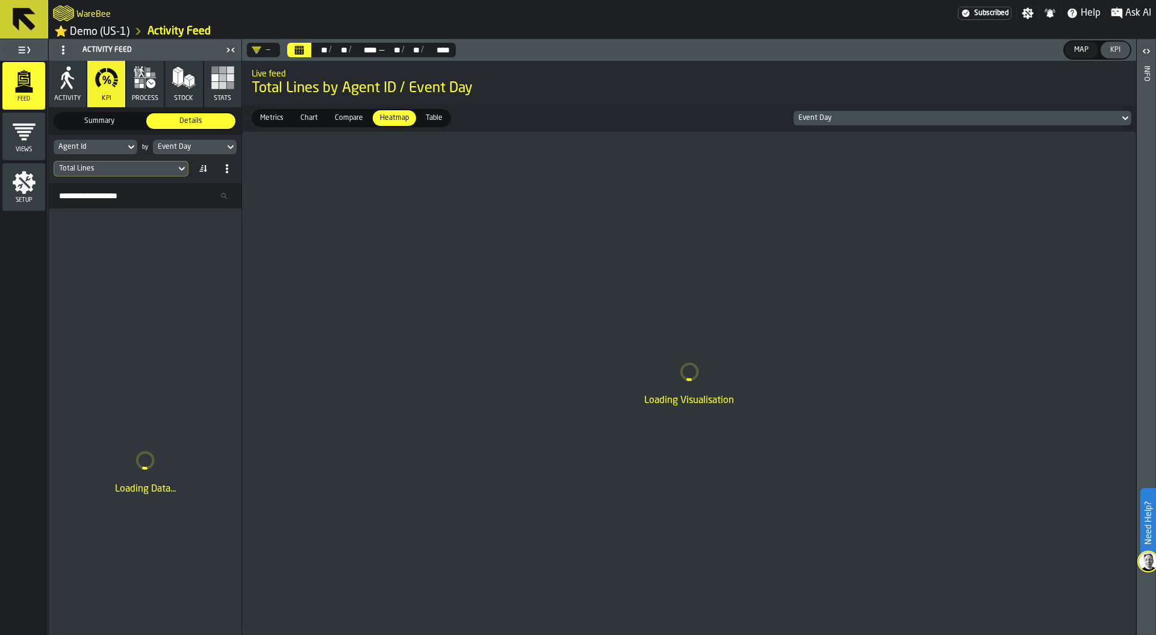
click at [862, 361] on div "Loading Visualisation" at bounding box center [689, 383] width 894 height 503
